Goal: Use online tool/utility: Utilize a website feature to perform a specific function

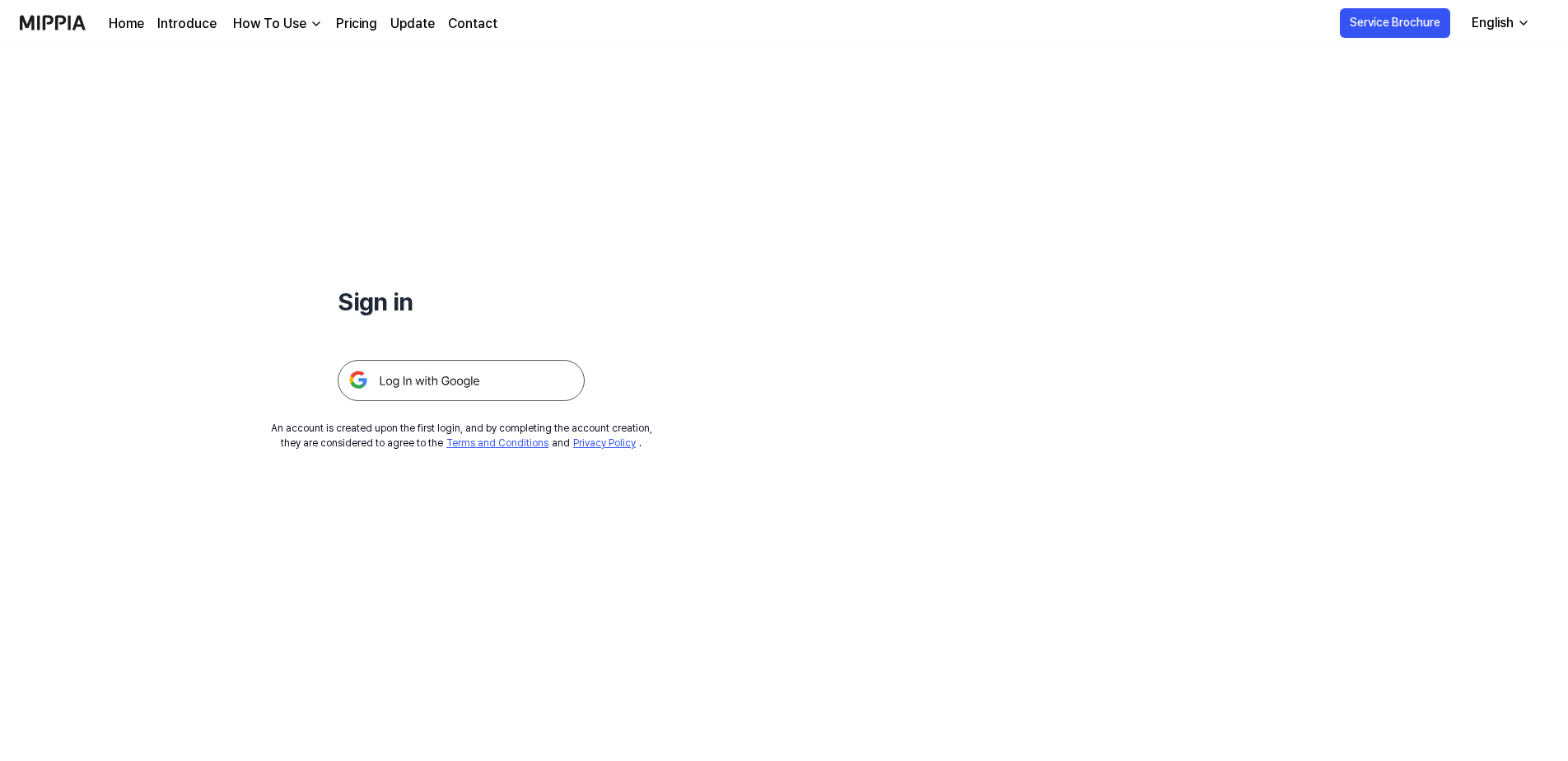
click at [450, 381] on img at bounding box center [461, 380] width 247 height 41
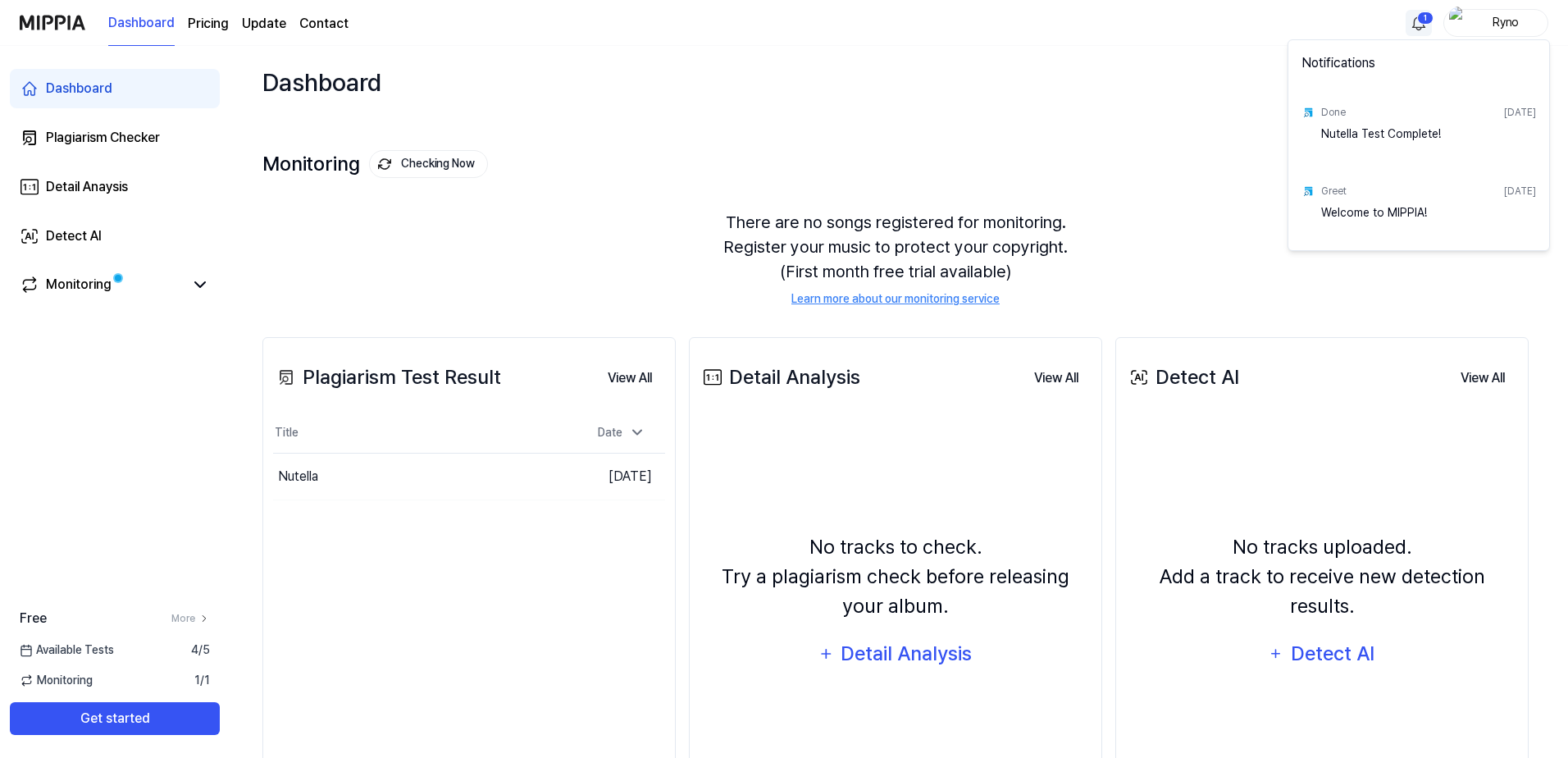
click at [1420, 17] on html "Dashboard Pricing Update Contact 1 Ryno Dashboard Plagiarism Checker Detail Ana…" at bounding box center [784, 379] width 1568 height 758
click at [1419, 18] on html "Dashboard Pricing Update Contact Ryno Dashboard Plagiarism Checker Detail Anays…" at bounding box center [784, 379] width 1568 height 758
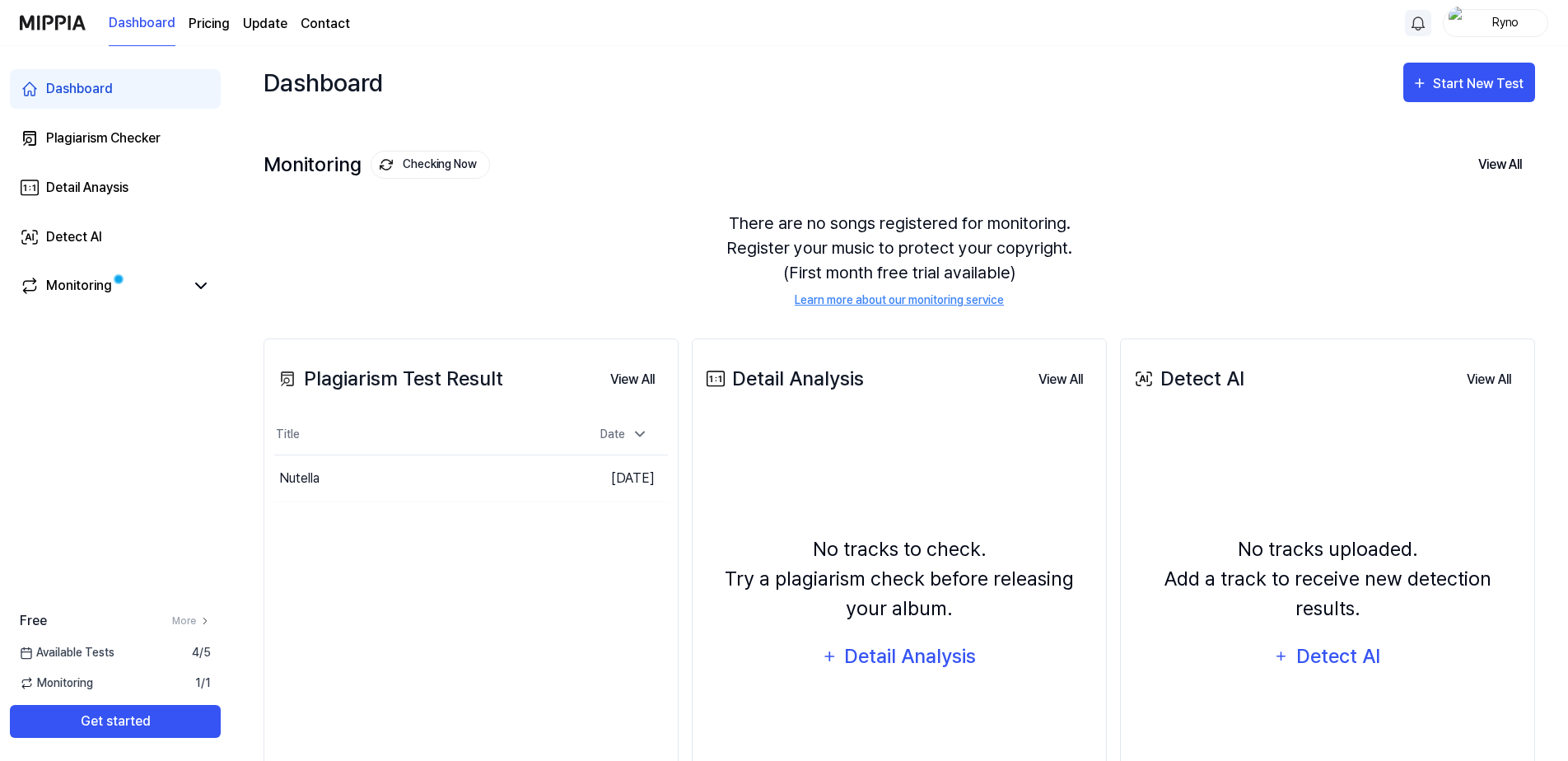
drag, startPoint x: 1476, startPoint y: 0, endPoint x: 1316, endPoint y: 146, distance: 216.6
click at [1316, 146] on div "Monitoring Checking Now View All Monitoring There are no songs registered for m…" at bounding box center [899, 212] width 1271 height 187
click at [1430, 86] on div "Start New Test" at bounding box center [1469, 84] width 115 height 22
click at [1421, 129] on div "Plagiarism test" at bounding box center [1448, 134] width 143 height 22
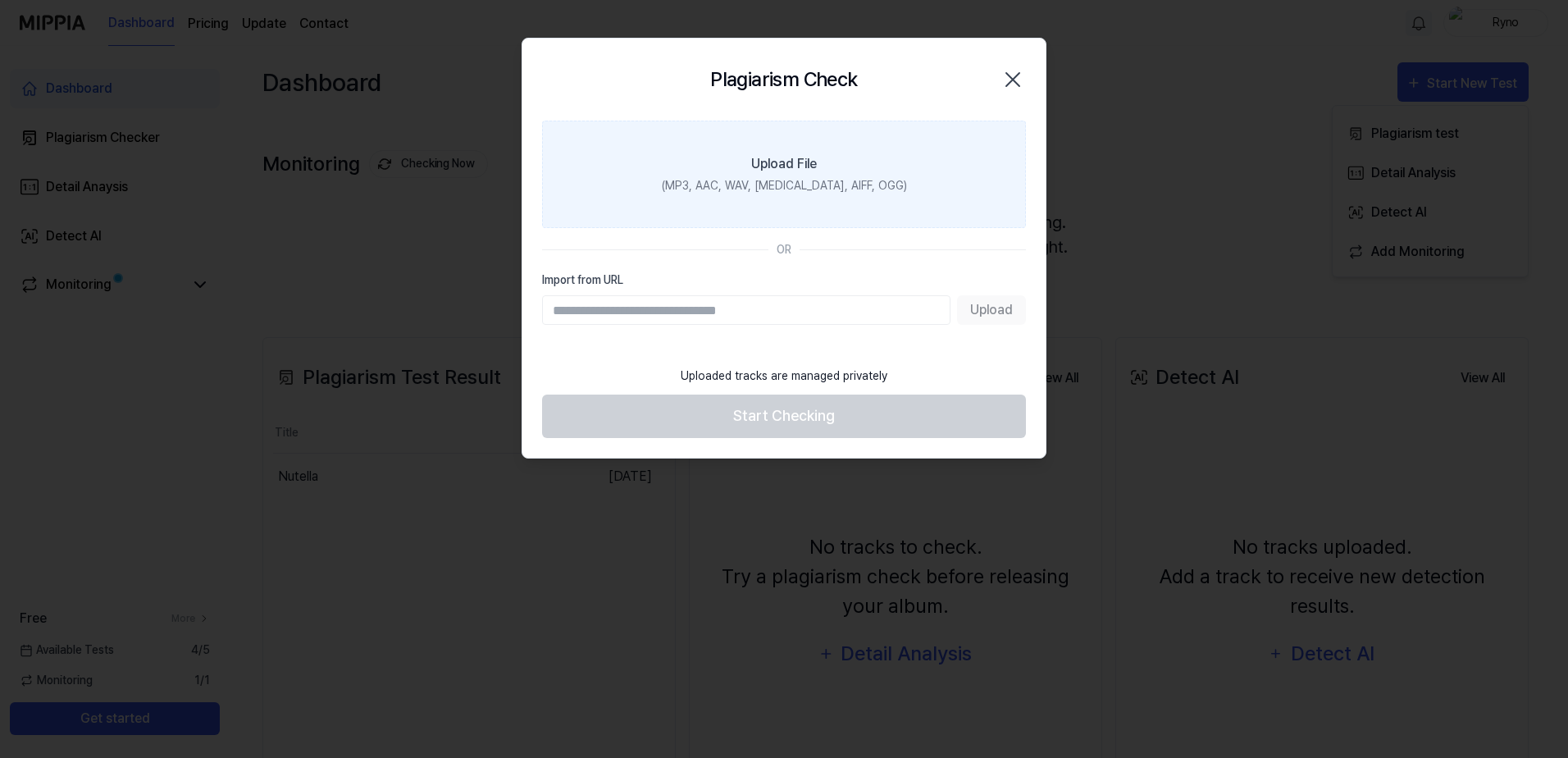
click at [800, 168] on div "Upload File" at bounding box center [784, 163] width 66 height 20
click at [0, 0] on input "Upload File (MP3, AAC, WAV, [MEDICAL_DATA], AIFF, OGG)" at bounding box center [0, 0] width 0 height 0
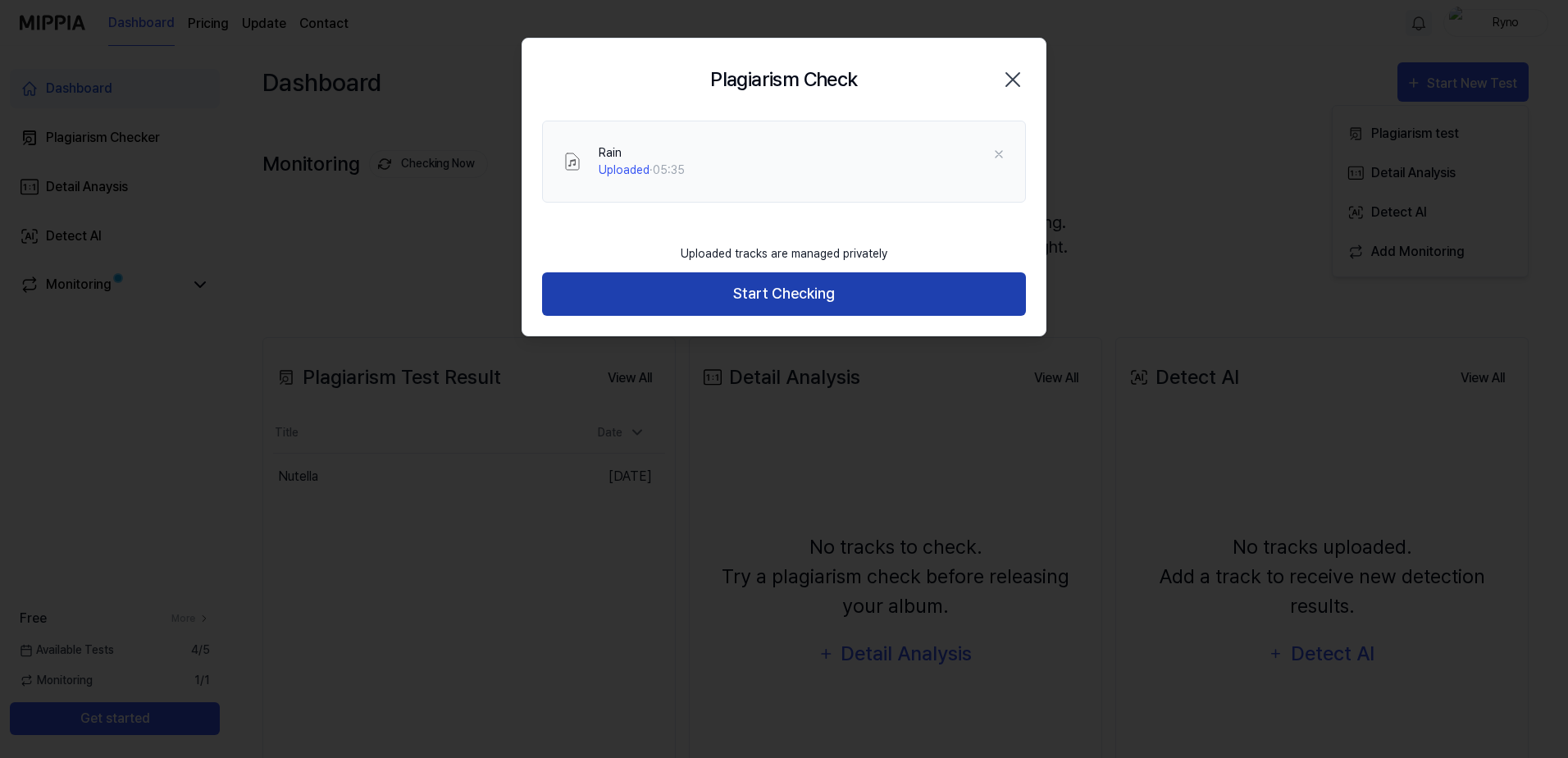
click at [804, 293] on button "Start Checking" at bounding box center [784, 294] width 484 height 43
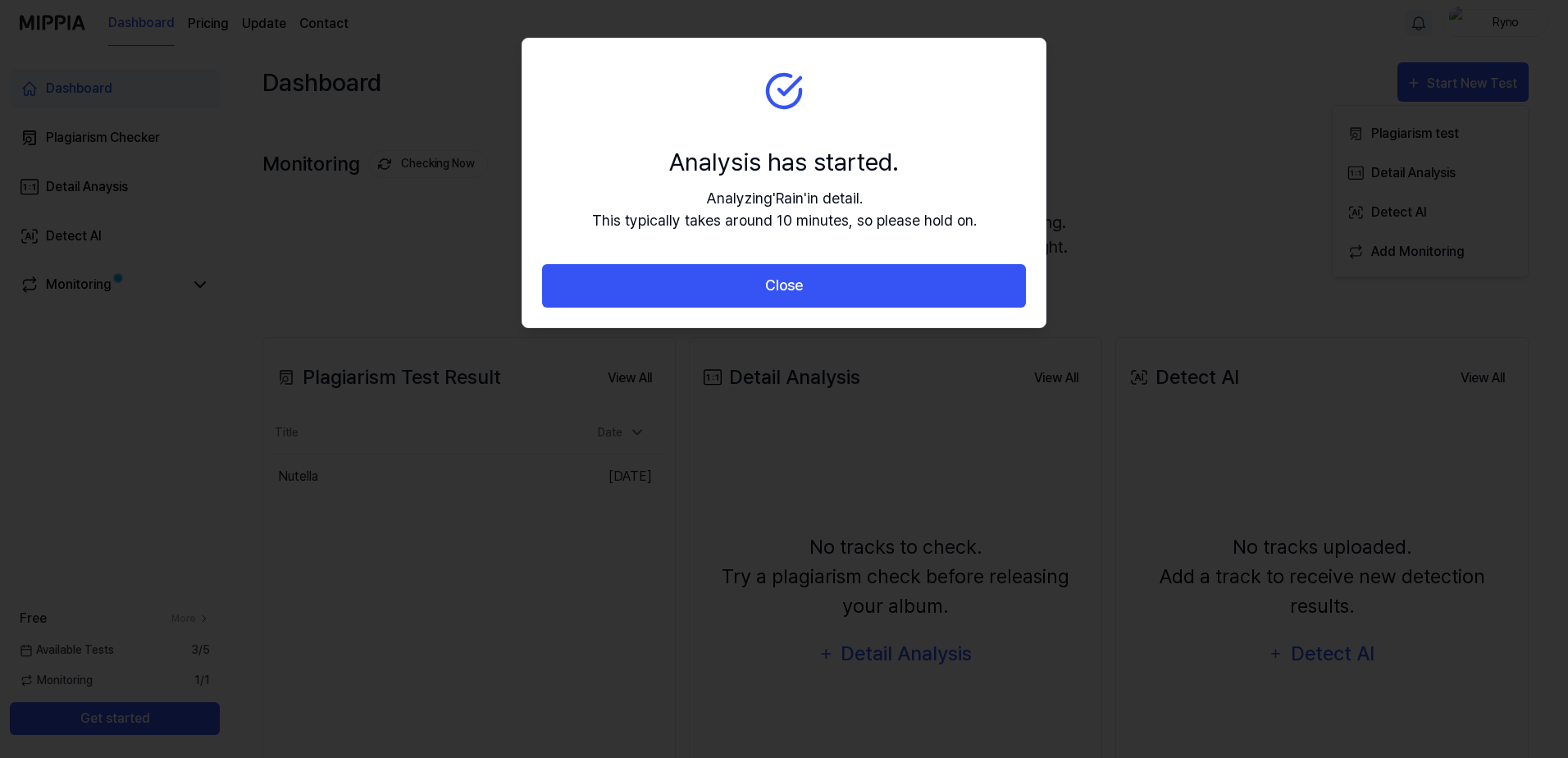
click at [804, 293] on button "Close" at bounding box center [784, 286] width 484 height 43
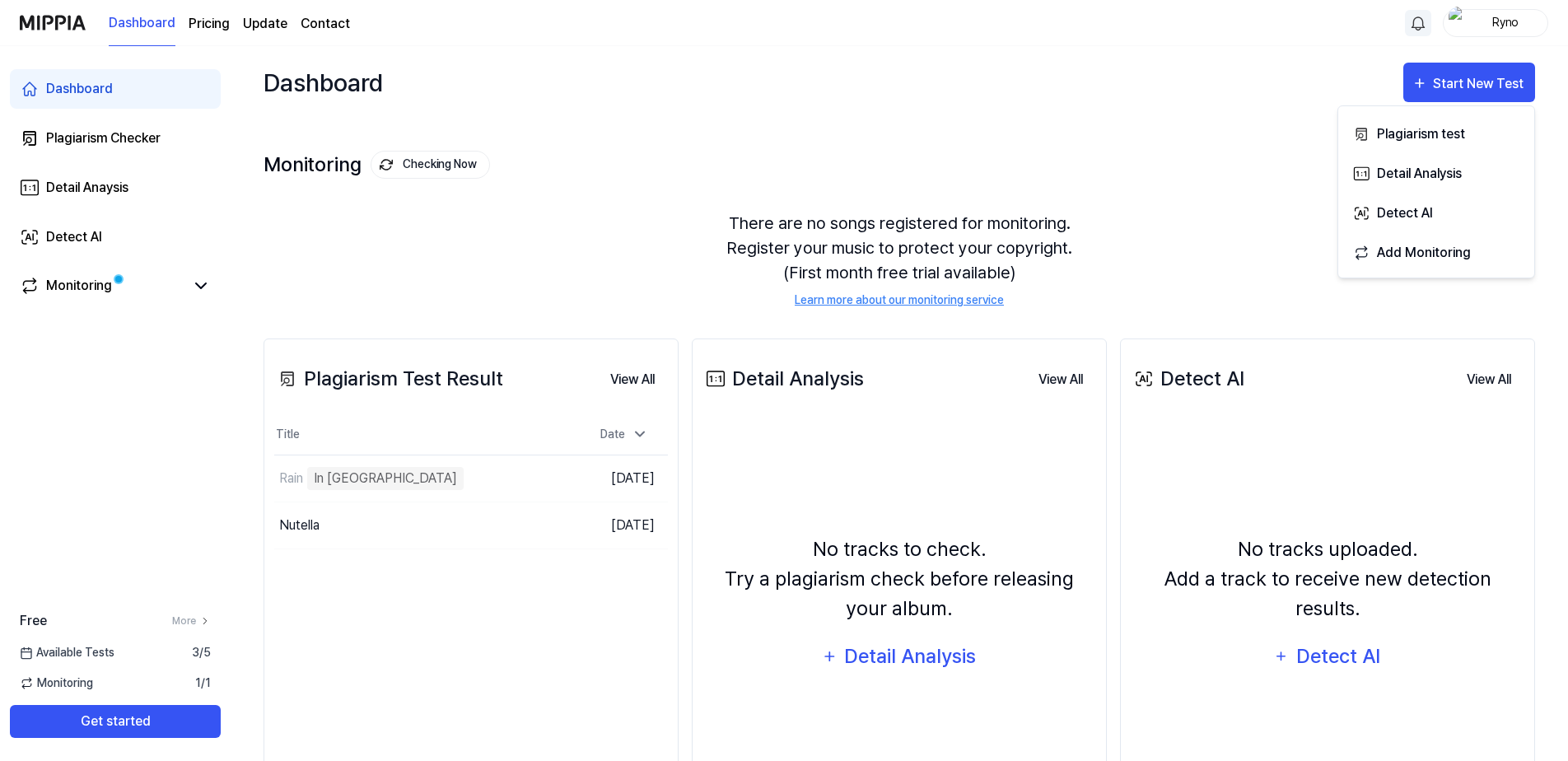
click at [269, 26] on link "Update" at bounding box center [264, 24] width 45 height 20
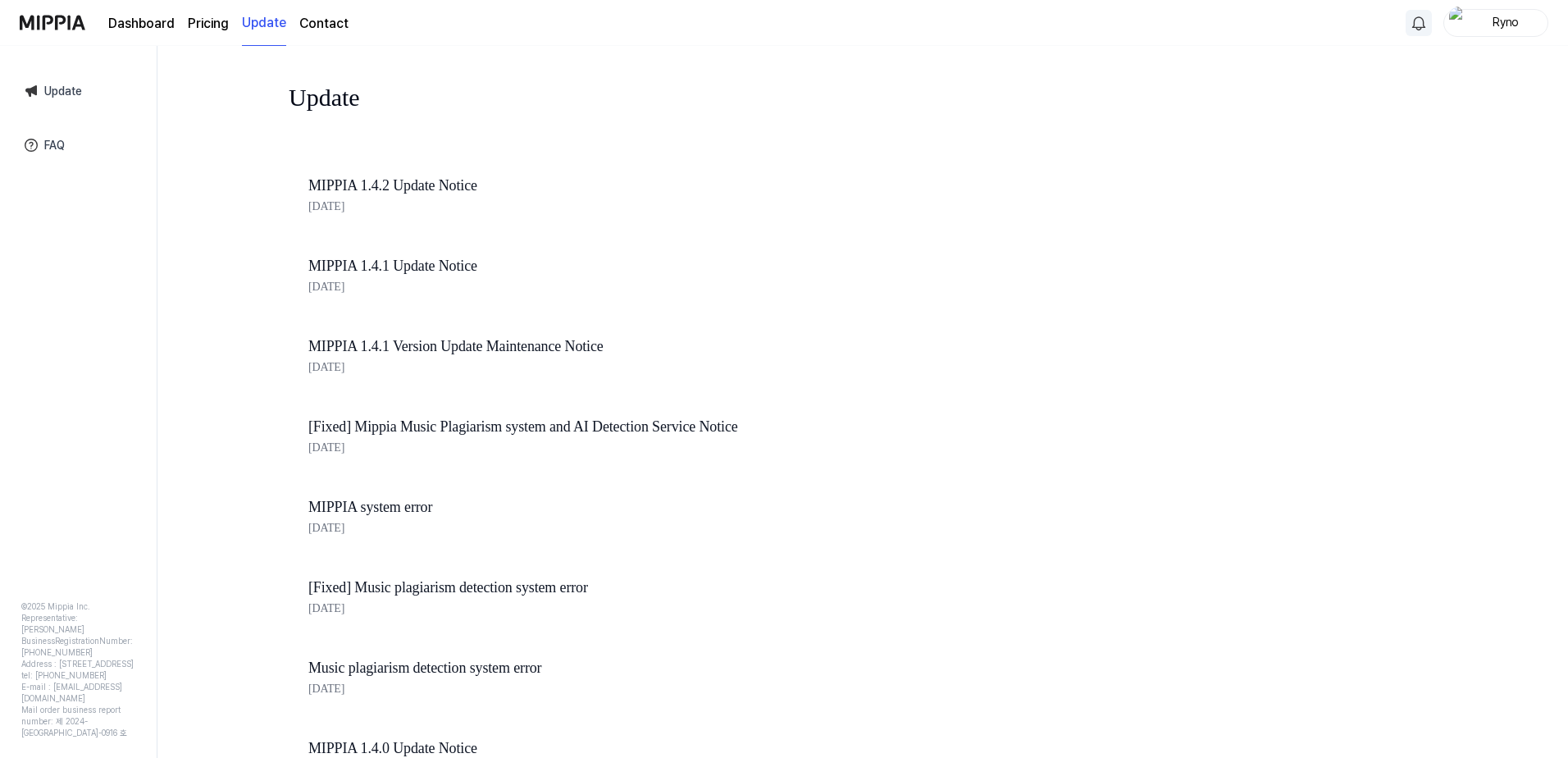
click at [328, 26] on link "Contact" at bounding box center [324, 23] width 50 height 20
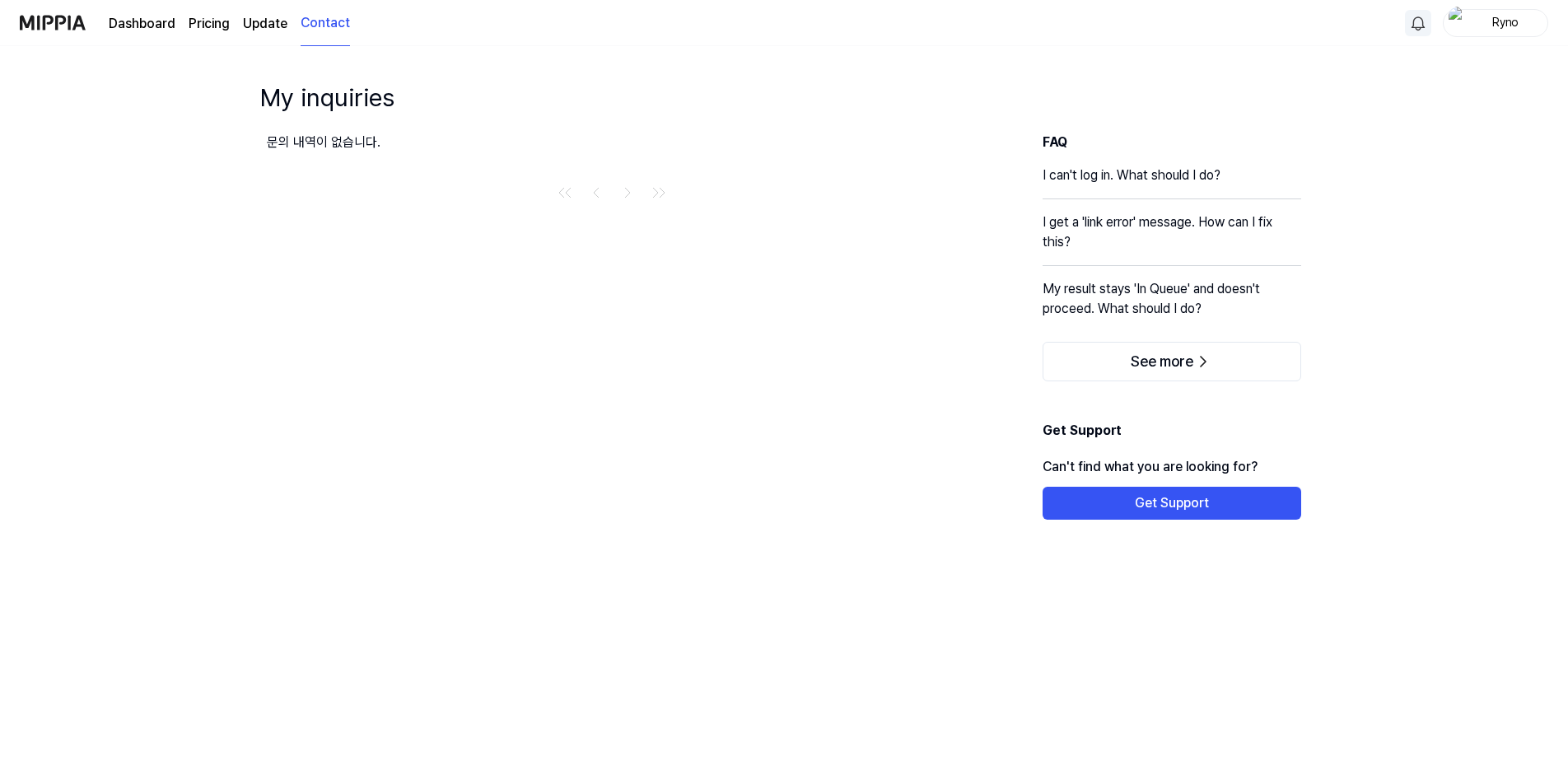
click at [200, 22] on page\) "Pricing" at bounding box center [209, 24] width 41 height 20
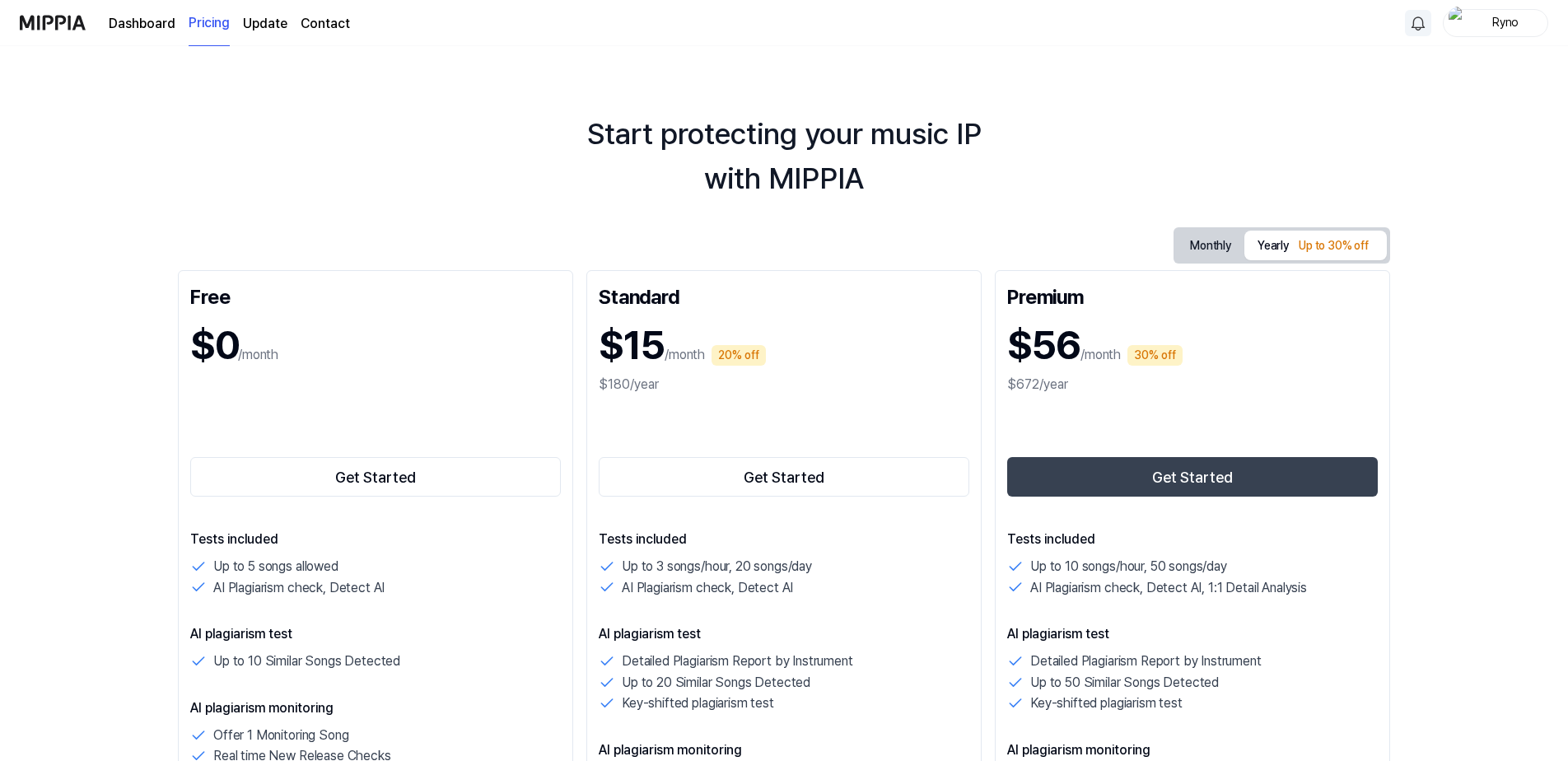
click at [149, 26] on link "Dashboard" at bounding box center [142, 24] width 66 height 20
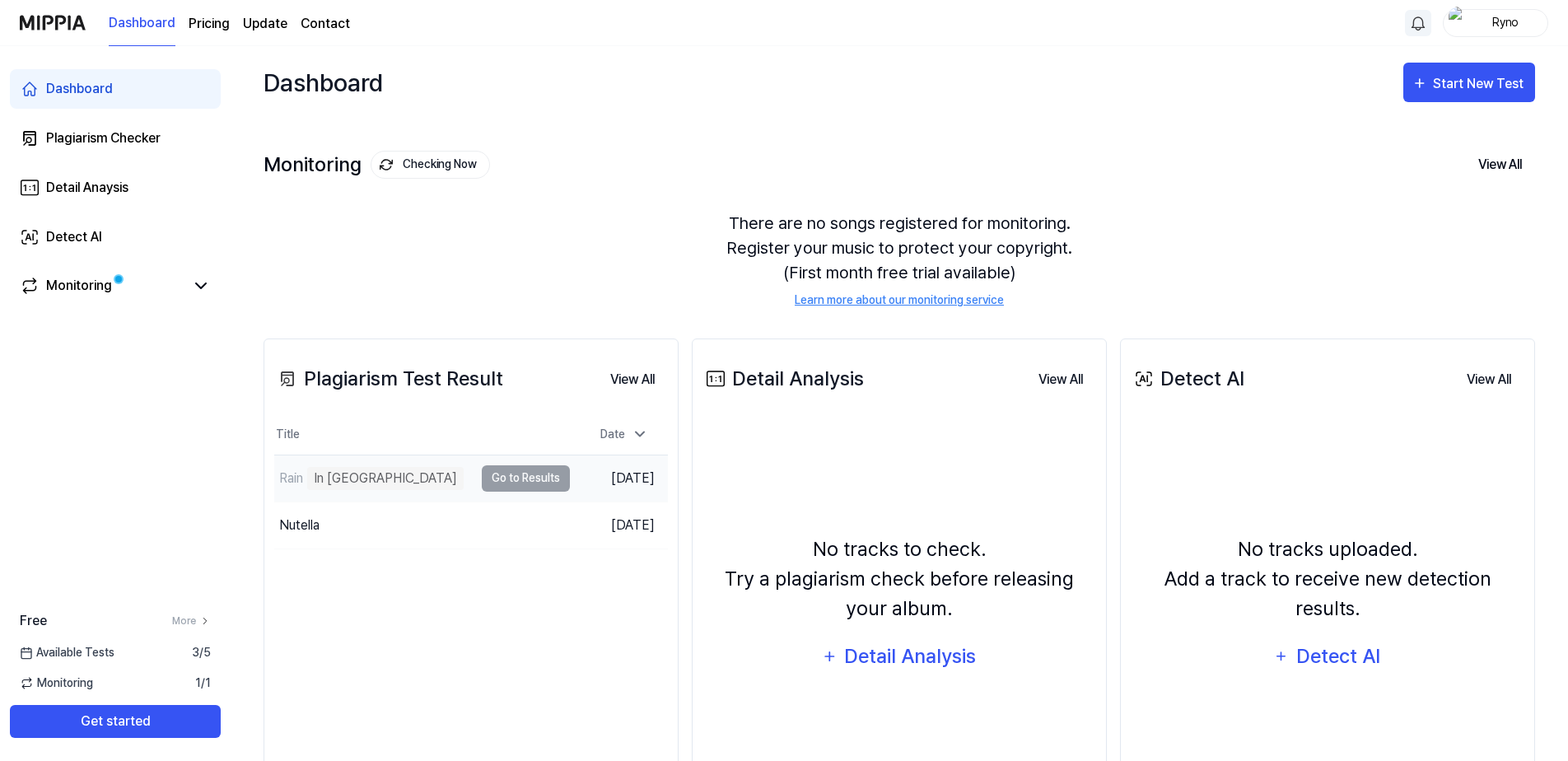
click at [432, 477] on div "Rain In [GEOGRAPHIC_DATA]" at bounding box center [373, 478] width 199 height 46
click at [1483, 167] on button "View All" at bounding box center [1500, 165] width 70 height 35
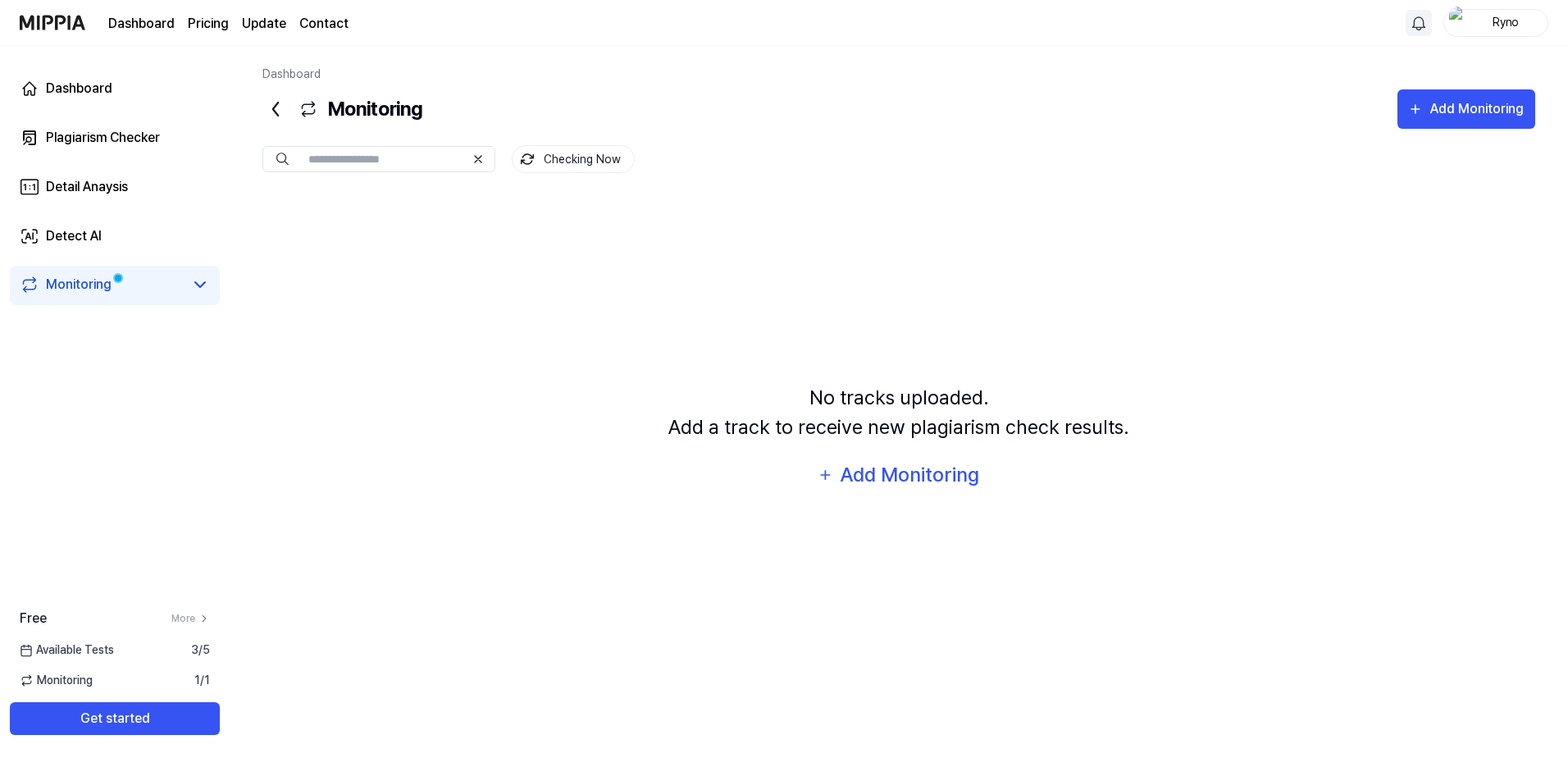
click at [271, 110] on icon at bounding box center [275, 109] width 26 height 26
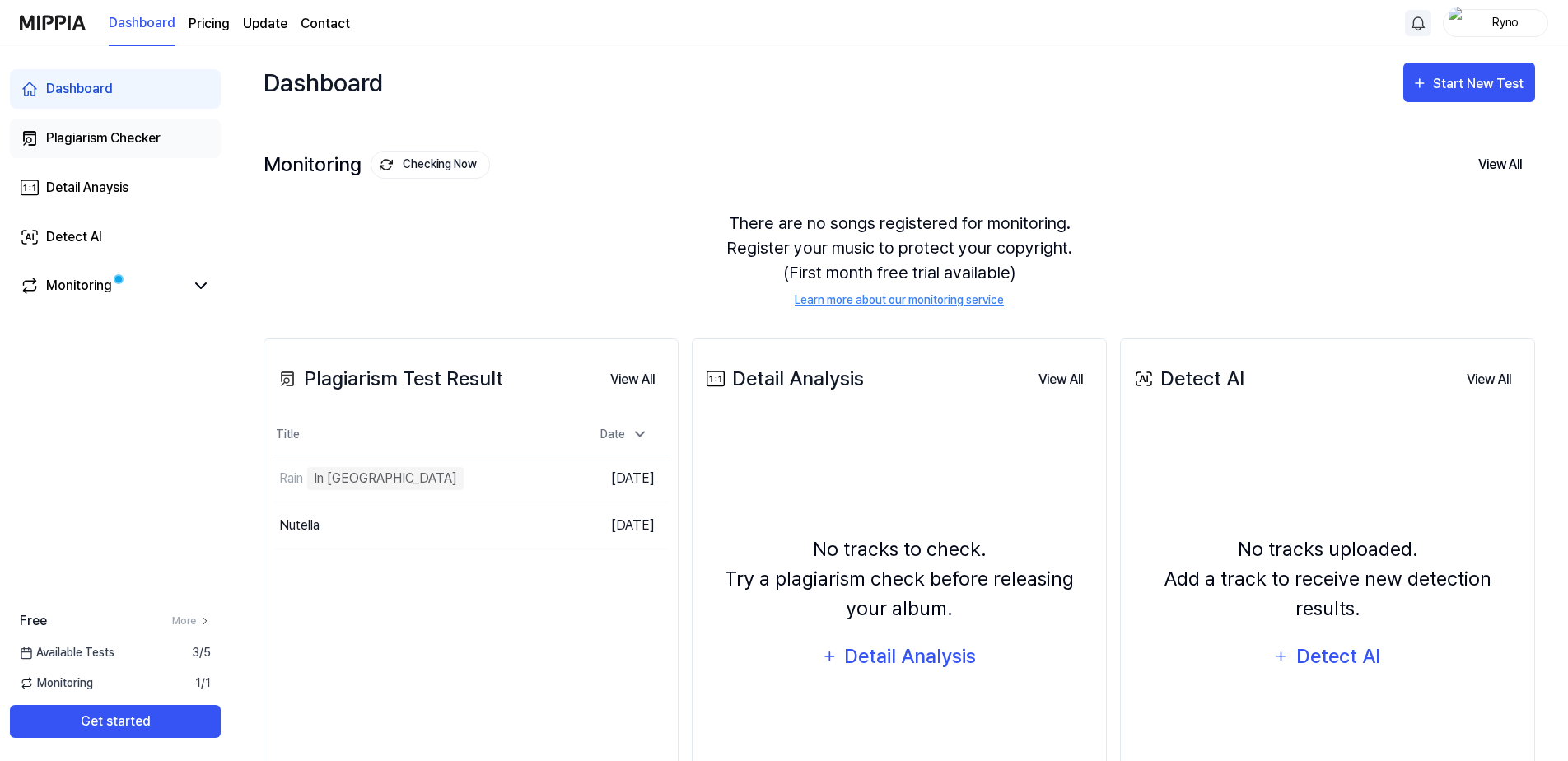
click at [98, 144] on div "Plagiarism Checker" at bounding box center [103, 138] width 114 height 20
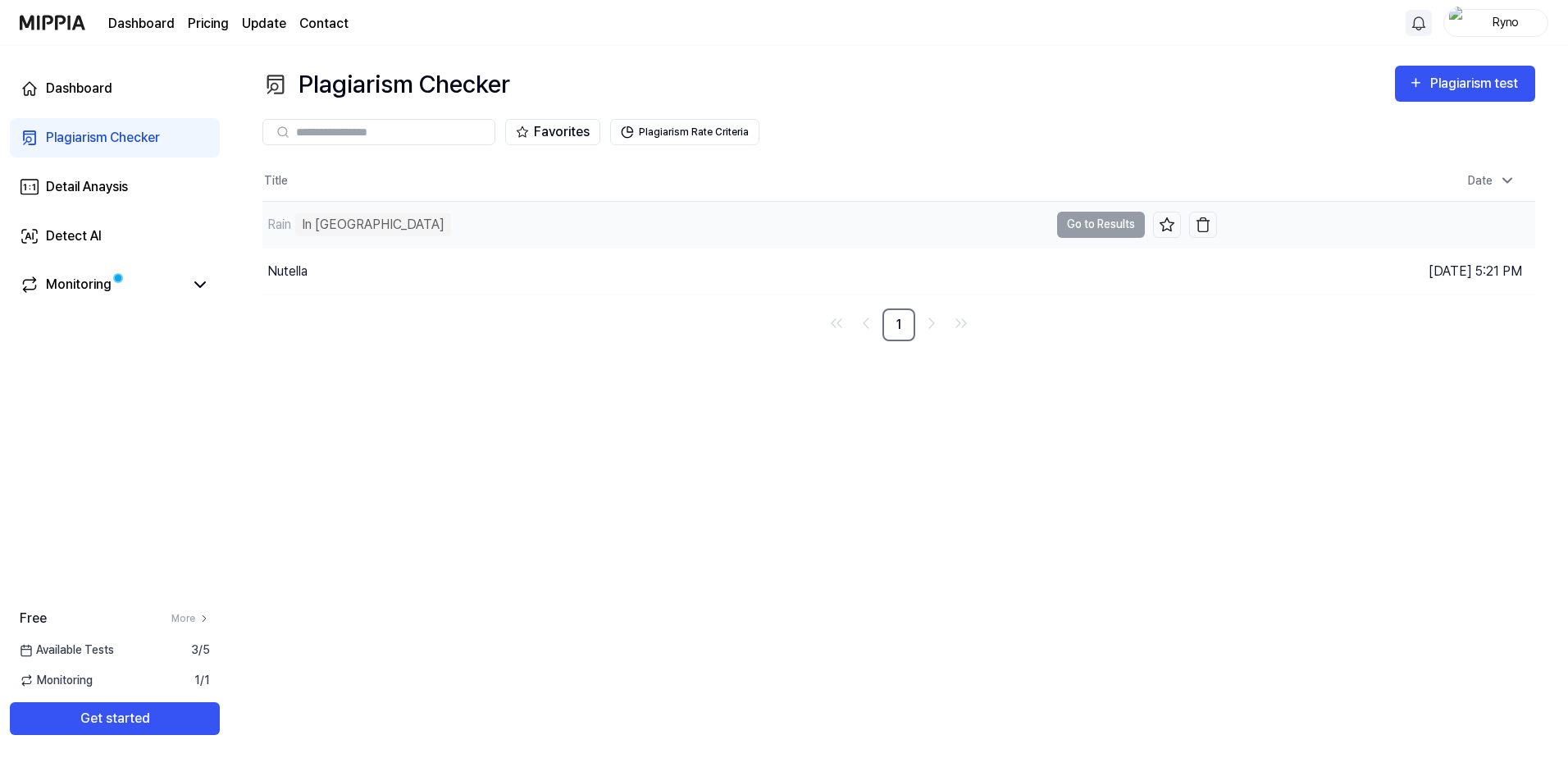
click at [612, 216] on div "Rain In [GEOGRAPHIC_DATA]" at bounding box center [655, 224] width 786 height 46
drag, startPoint x: 1416, startPoint y: 221, endPoint x: 606, endPoint y: 401, distance: 829.8
click at [607, 401] on div "Plagiarism Checker Plagiarism test Plagiarism Checker Detail Analysis Detect AI…" at bounding box center [898, 402] width 1339 height 712
click at [97, 96] on div "Dashboard" at bounding box center [79, 89] width 66 height 20
